Goal: Book appointment/travel/reservation

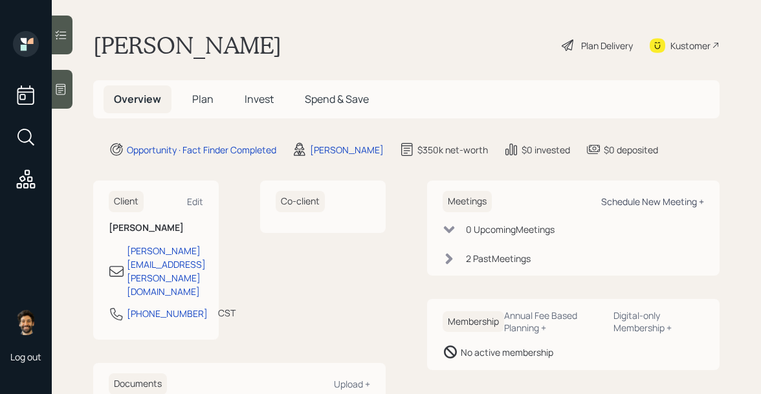
click at [634, 197] on div "Schedule New Meeting +" at bounding box center [652, 201] width 103 height 12
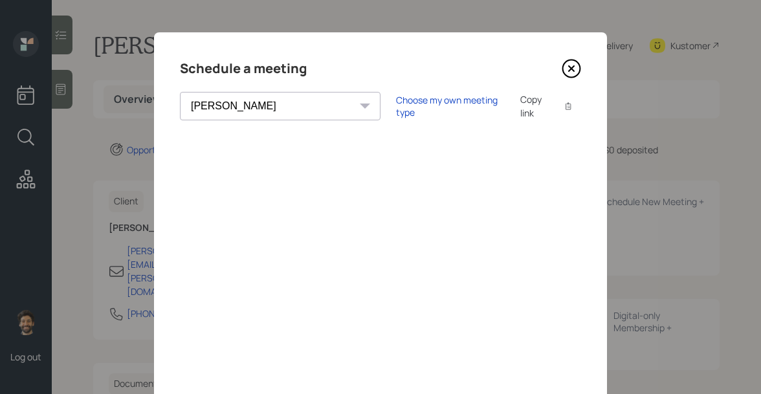
click at [246, 106] on select "Theresa Spinello Matthew Burke Aleksandra Szegda Eitan Bar-David Ian Yamey Trev…" at bounding box center [280, 106] width 201 height 28
select select "round-robin"
click at [180, 92] on select "Theresa Spinello Matthew Burke Aleksandra Szegda Eitan Bar-David Ian Yamey Trev…" at bounding box center [280, 106] width 201 height 28
click at [396, 104] on div "Choose my own meeting type" at bounding box center [450, 106] width 109 height 25
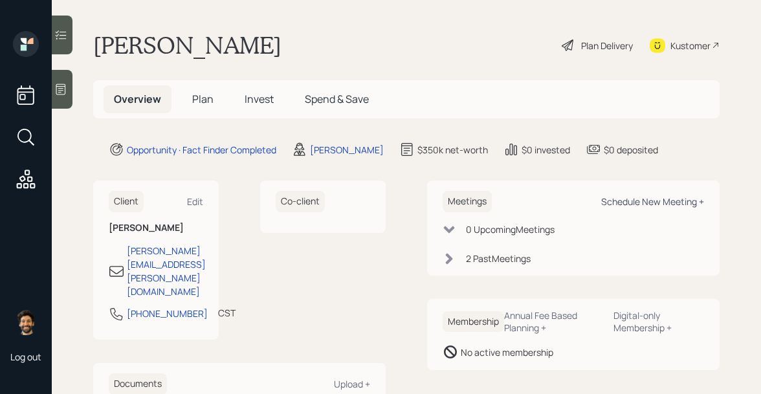
click at [648, 202] on div "Schedule New Meeting +" at bounding box center [652, 201] width 103 height 12
select select "f14b762f-c7c2-4b89-9227-8fa891345eea"
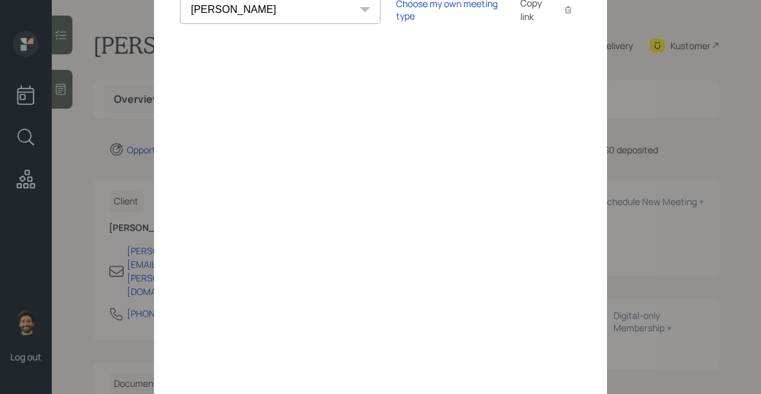
scroll to position [188, 0]
